Goal: Task Accomplishment & Management: Complete application form

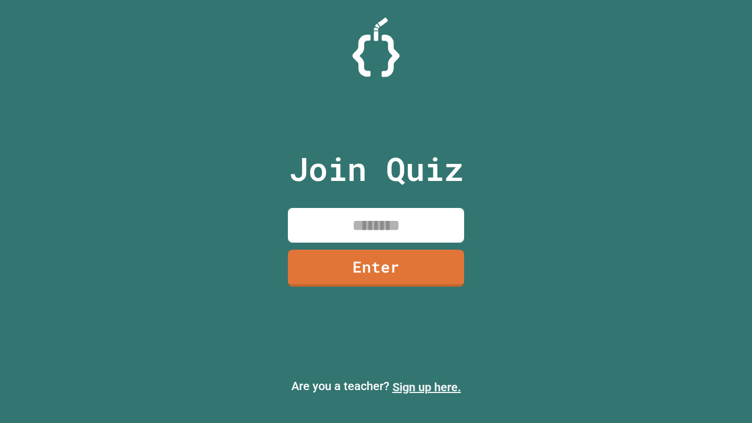
click at [426, 387] on link "Sign up here." at bounding box center [426, 387] width 69 height 14
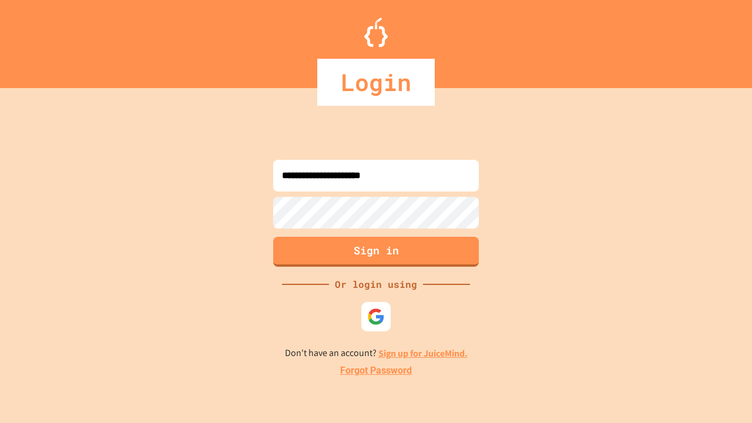
type input "**********"
